Goal: Information Seeking & Learning: Learn about a topic

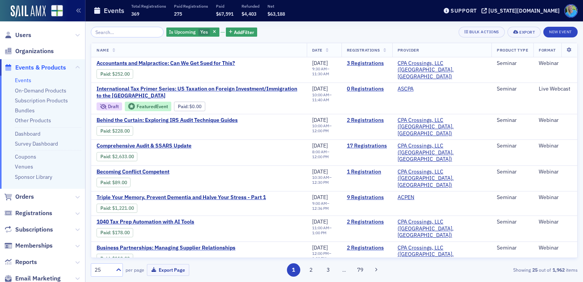
click at [112, 33] on input "search" at bounding box center [127, 32] width 73 height 11
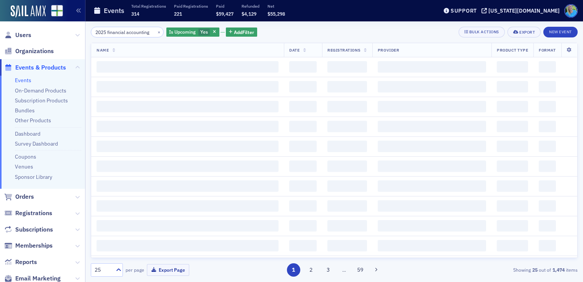
scroll to position [0, 2]
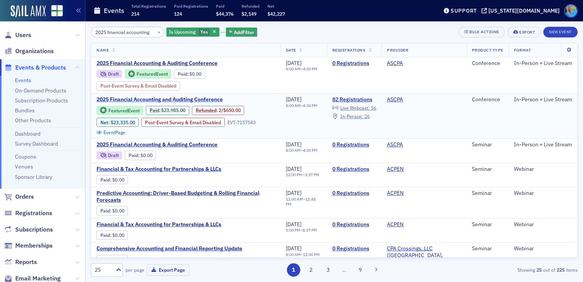
type input "2025 financial accounting"
click at [156, 97] on span "2025 Financial Accounting and Auditing Conference" at bounding box center [161, 99] width 128 height 7
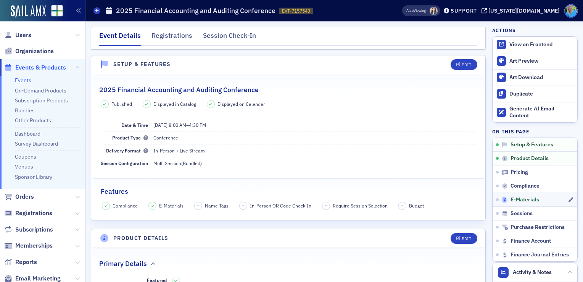
click at [510, 197] on span "E-Materials" at bounding box center [524, 199] width 29 height 7
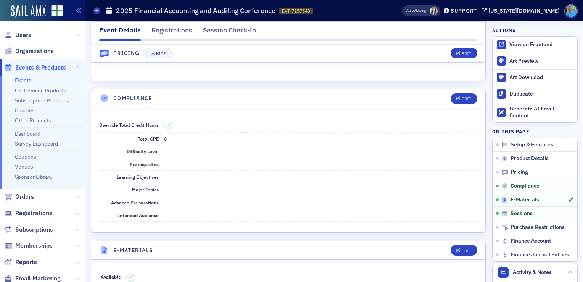
scroll to position [1079, 0]
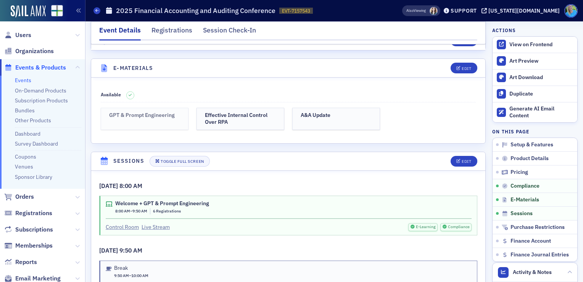
click at [159, 112] on h3 "GPT & Prompt Engineering" at bounding box center [144, 115] width 71 height 7
click at [239, 112] on h3 "Effective Internal Control Over RPA" at bounding box center [240, 118] width 71 height 13
click at [310, 112] on h3 "A&A Update" at bounding box center [336, 115] width 71 height 7
click at [28, 196] on span "Orders" at bounding box center [24, 196] width 19 height 8
